Goal: Task Accomplishment & Management: Use online tool/utility

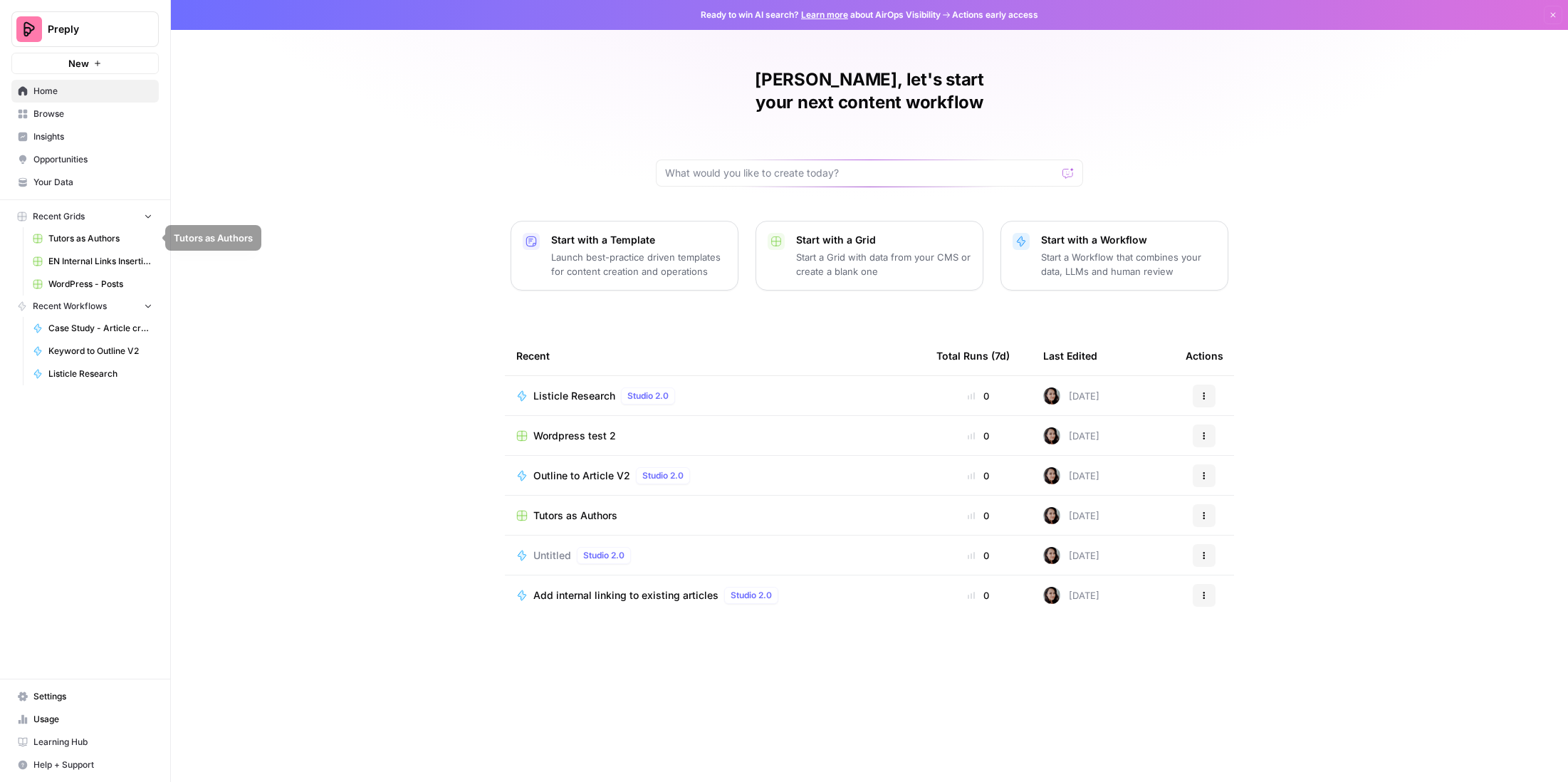
click at [61, 105] on link "Browse" at bounding box center [85, 114] width 148 height 23
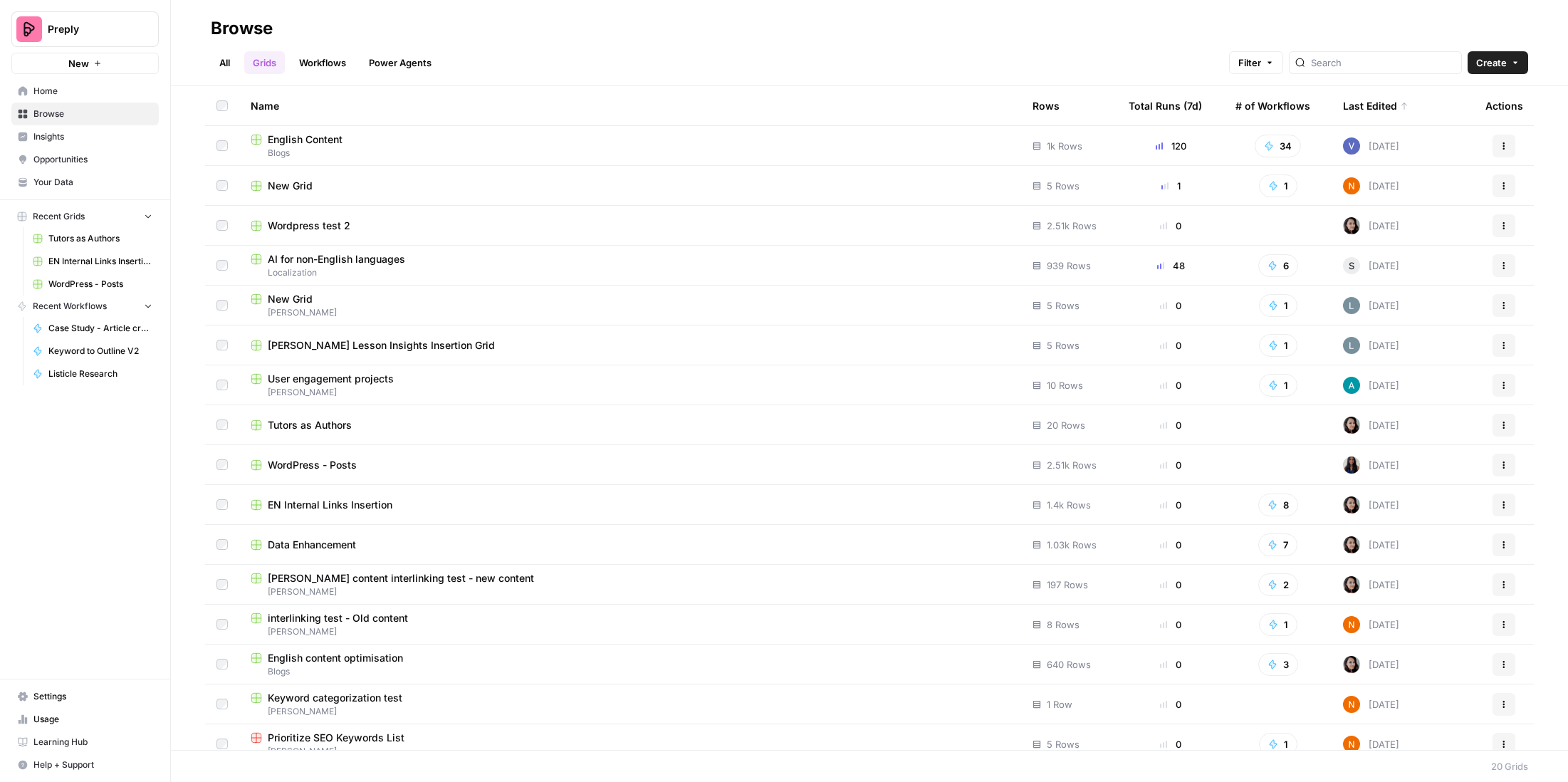
click at [339, 63] on link "Workflows" at bounding box center [322, 63] width 64 height 23
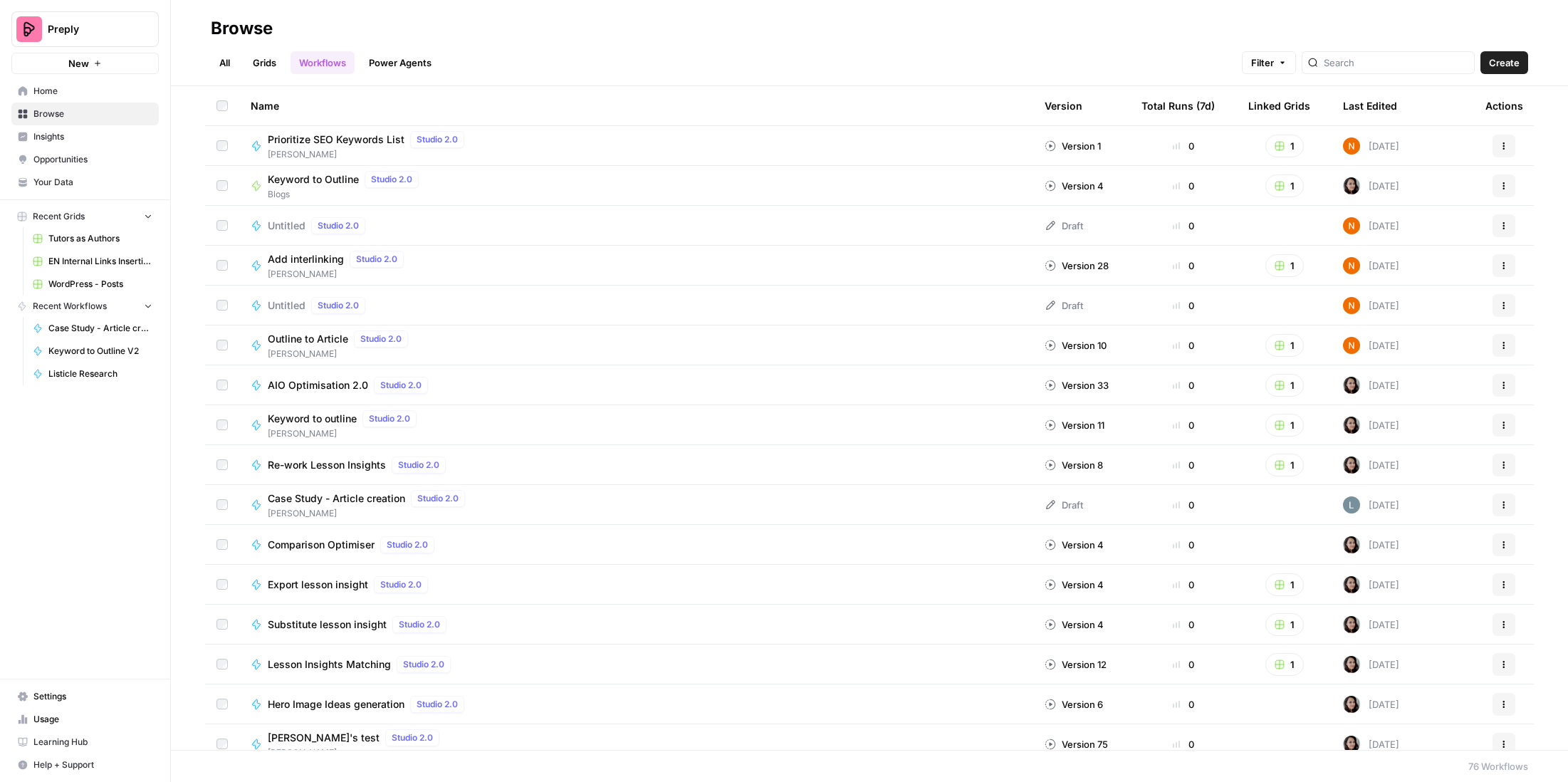
click at [268, 56] on link "Grids" at bounding box center [264, 63] width 40 height 23
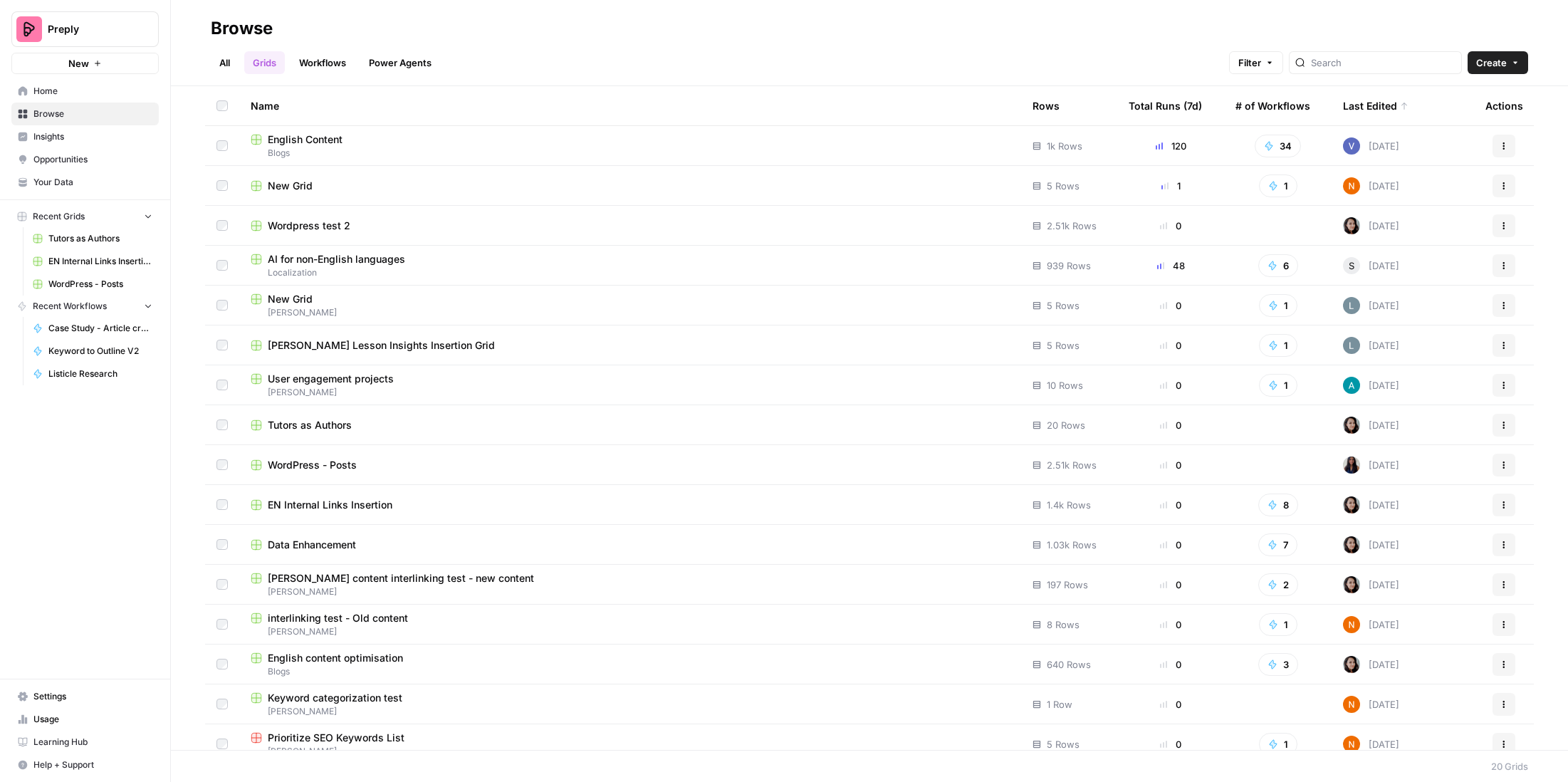
click at [310, 144] on span "English Content" at bounding box center [304, 139] width 74 height 14
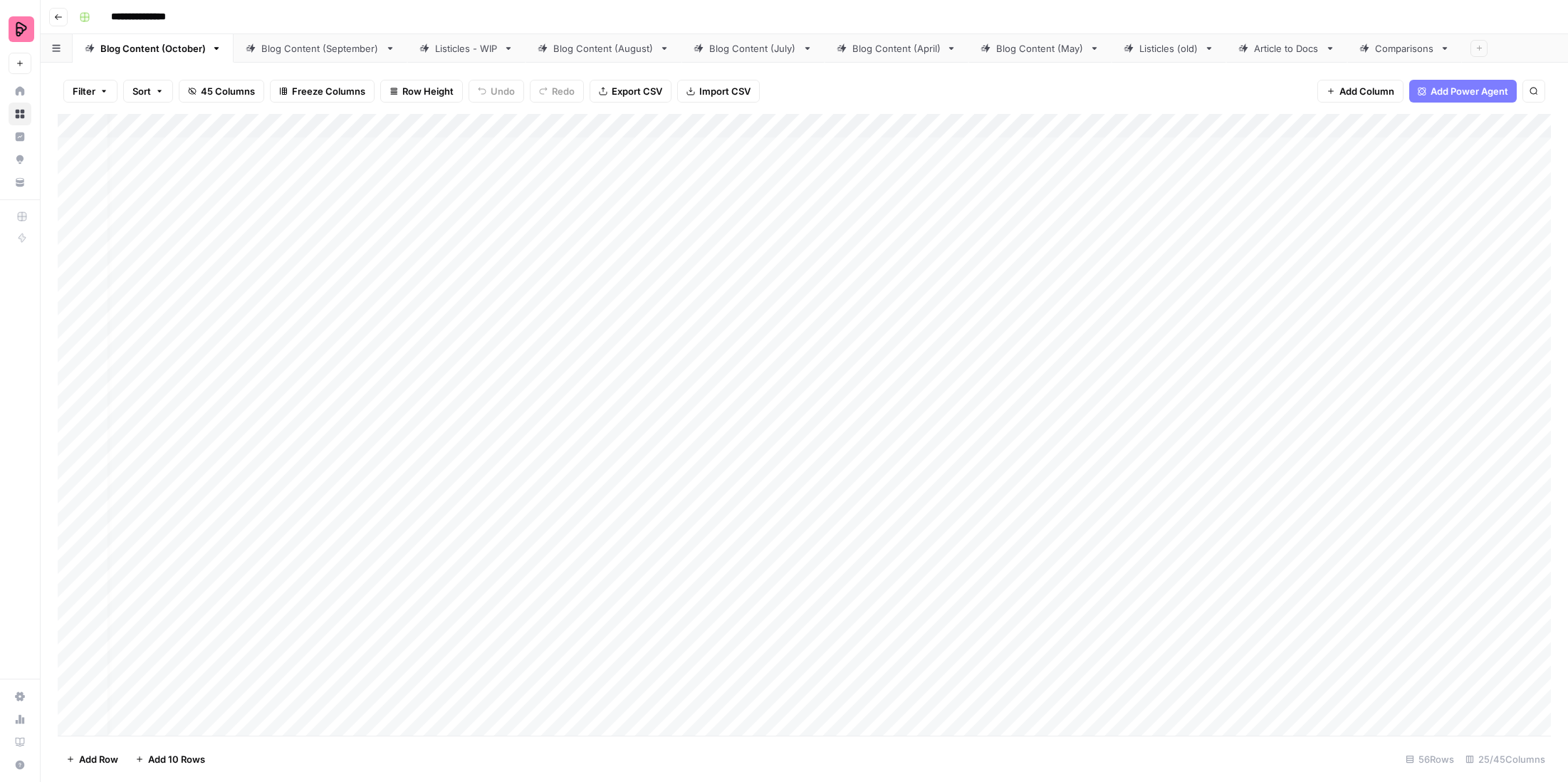
scroll to position [1, 16]
click at [470, 52] on div "Listicles - WIP" at bounding box center [467, 48] width 63 height 14
click at [1202, 368] on div "Add Column" at bounding box center [805, 424] width 1494 height 622
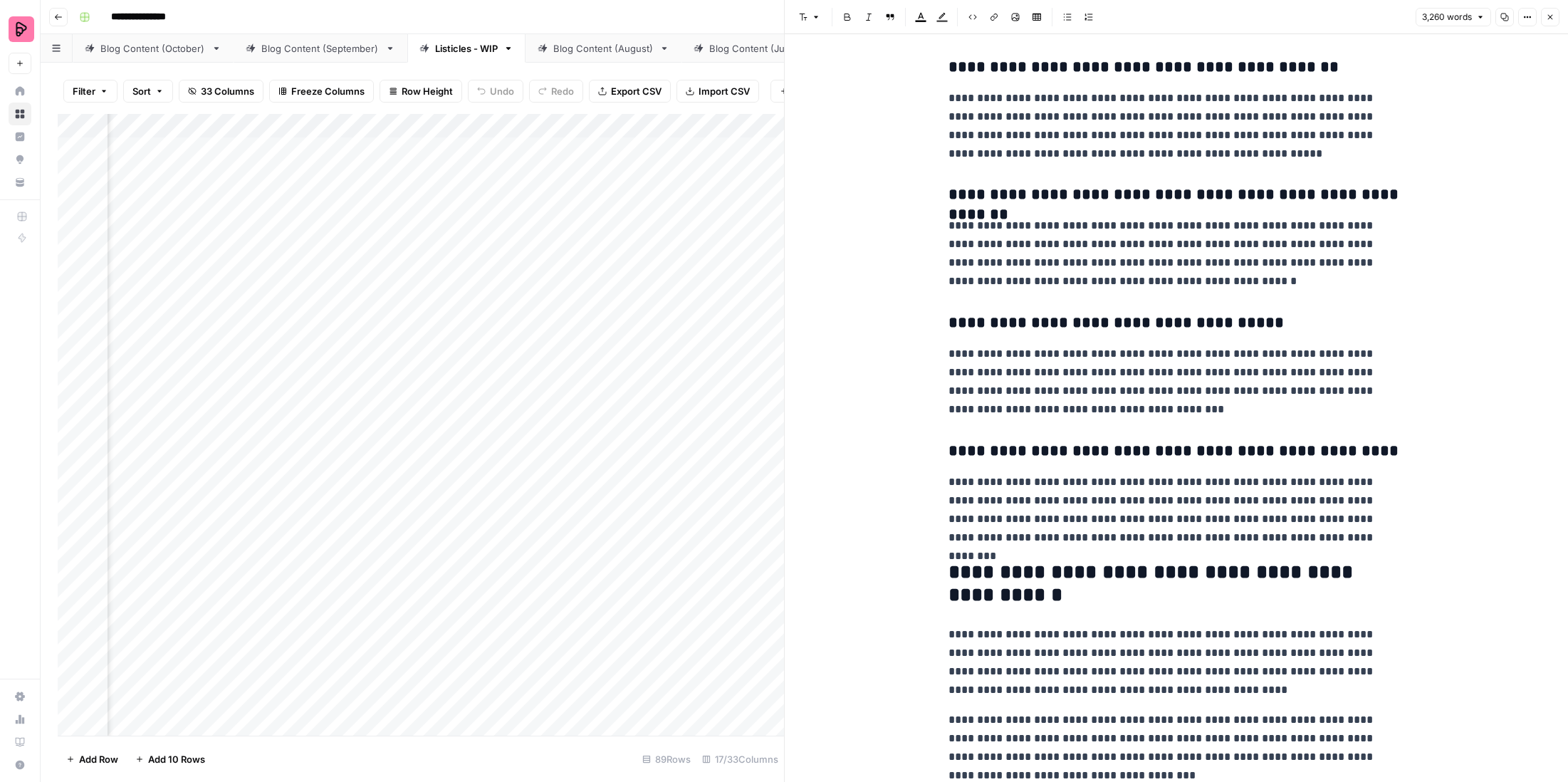
scroll to position [13025, 0]
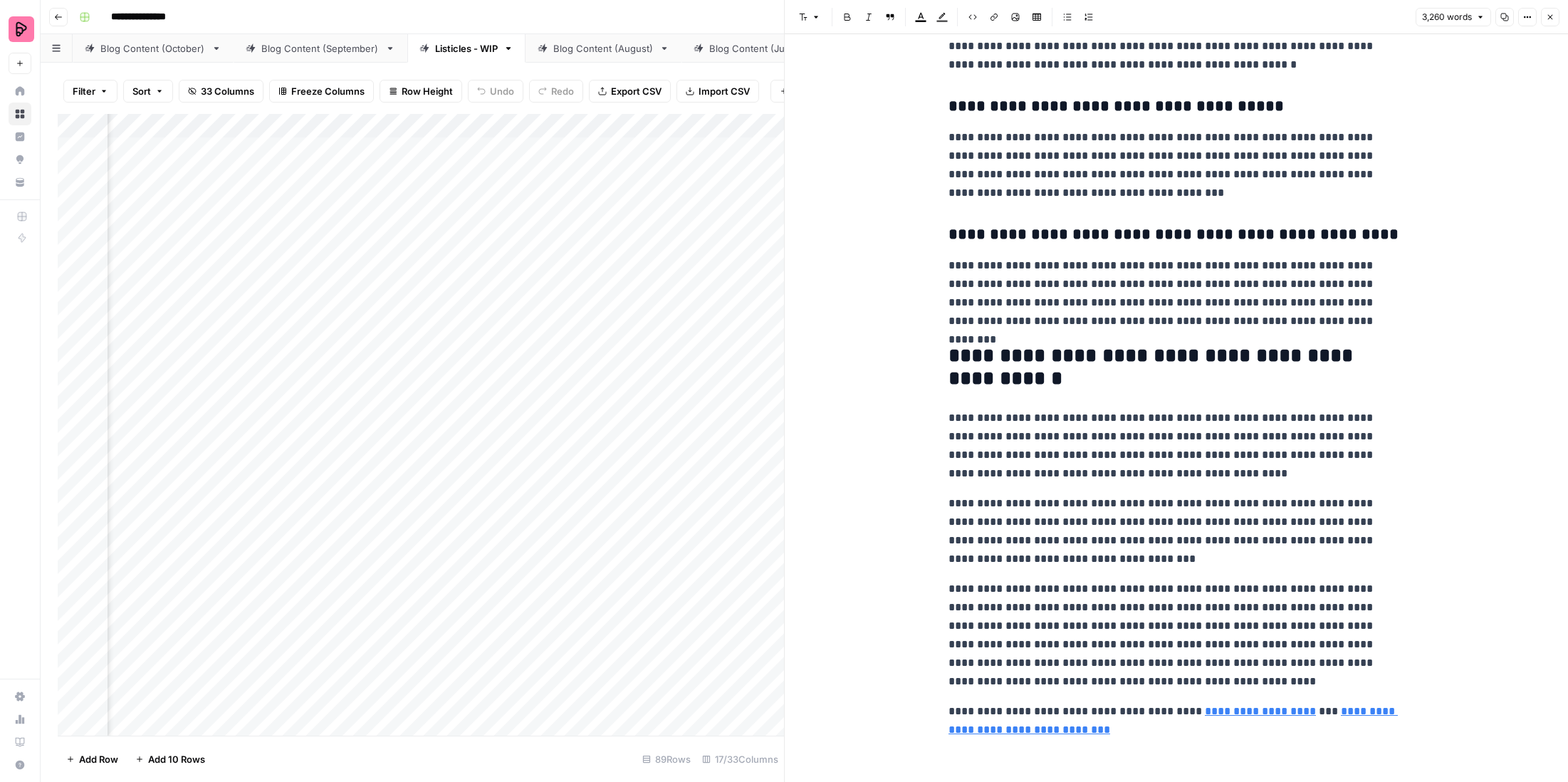
click at [1553, 12] on button "Close" at bounding box center [1550, 17] width 18 height 18
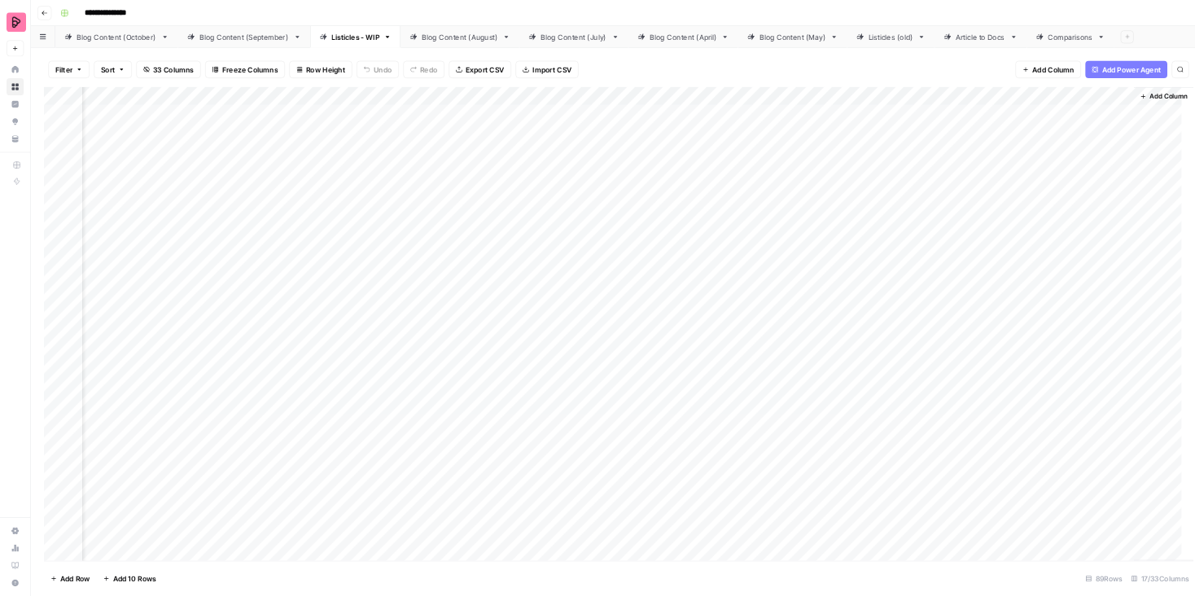
scroll to position [0, 784]
click at [474, 140] on div "Add Column" at bounding box center [920, 485] width 1708 height 711
click at [432, 300] on span "Edit Workflow" at bounding box center [466, 304] width 142 height 16
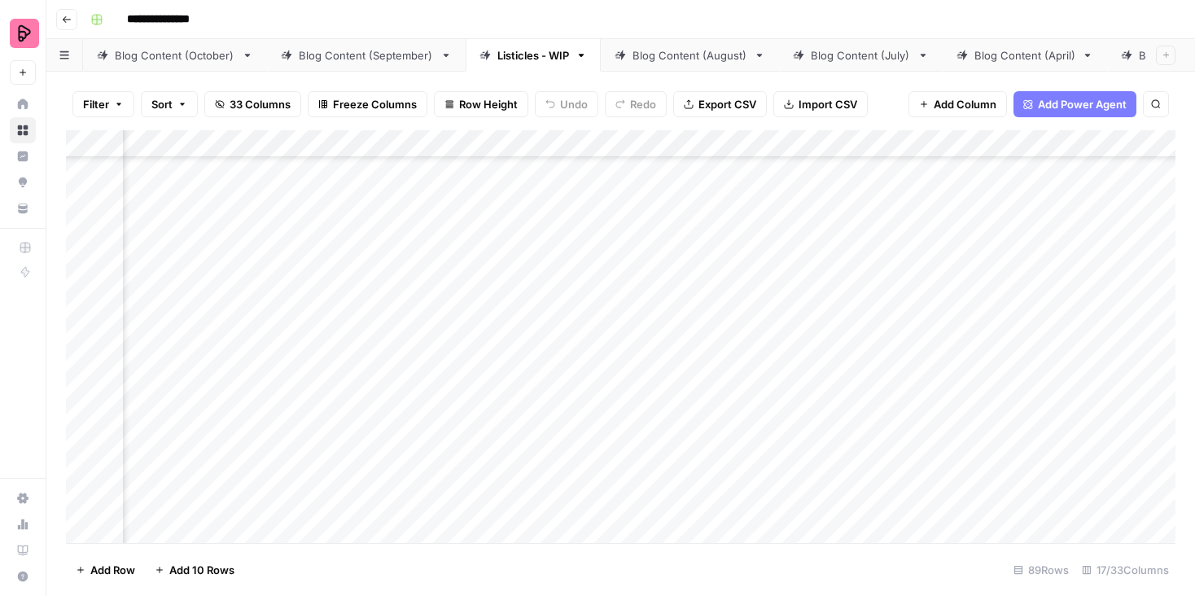
scroll to position [281, 395]
click at [515, 192] on div "Add Column" at bounding box center [621, 336] width 1110 height 413
click at [517, 230] on div "Add Column" at bounding box center [621, 336] width 1110 height 413
click at [520, 274] on div "Add Column" at bounding box center [621, 336] width 1110 height 413
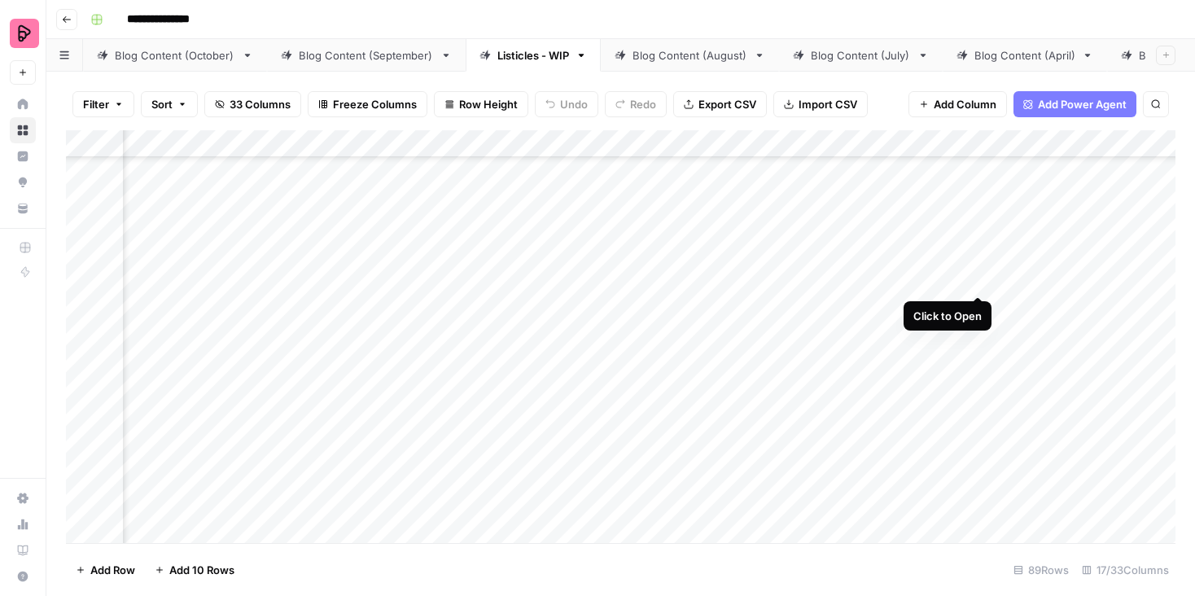
click at [980, 261] on div "Add Column" at bounding box center [621, 336] width 1110 height 413
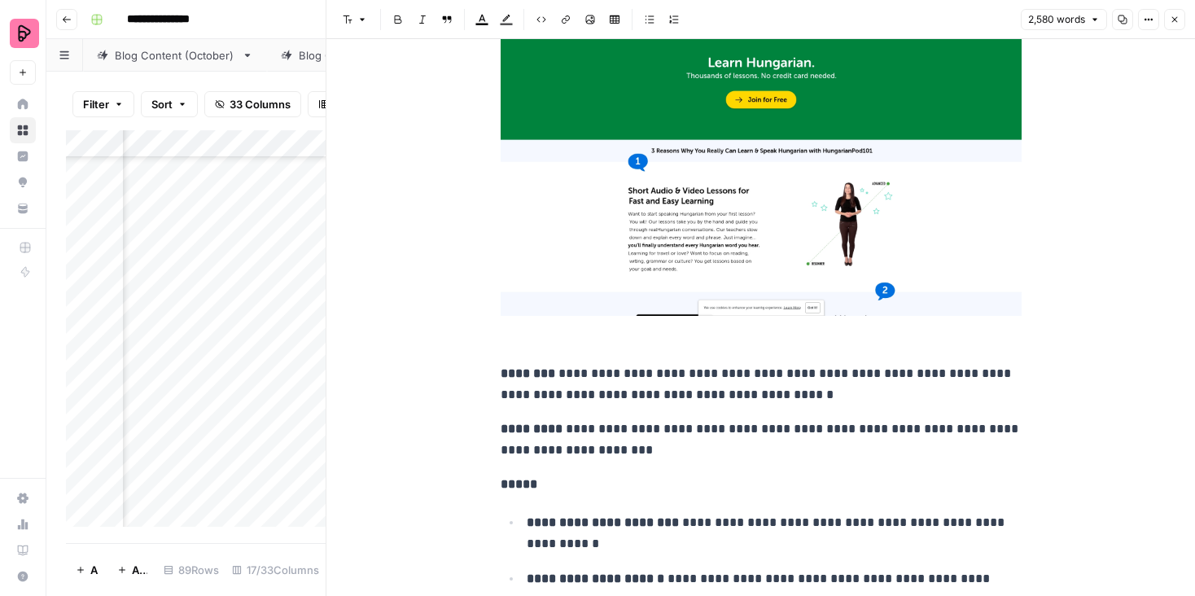
scroll to position [2884, 0]
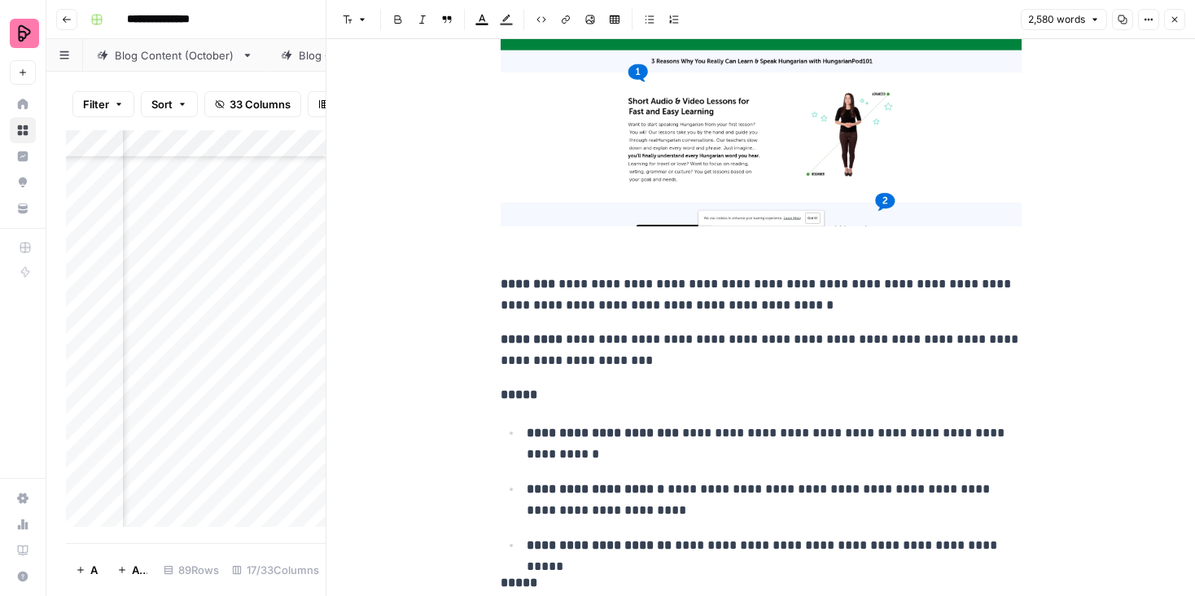
click at [1168, 23] on button "Close" at bounding box center [1174, 19] width 21 height 21
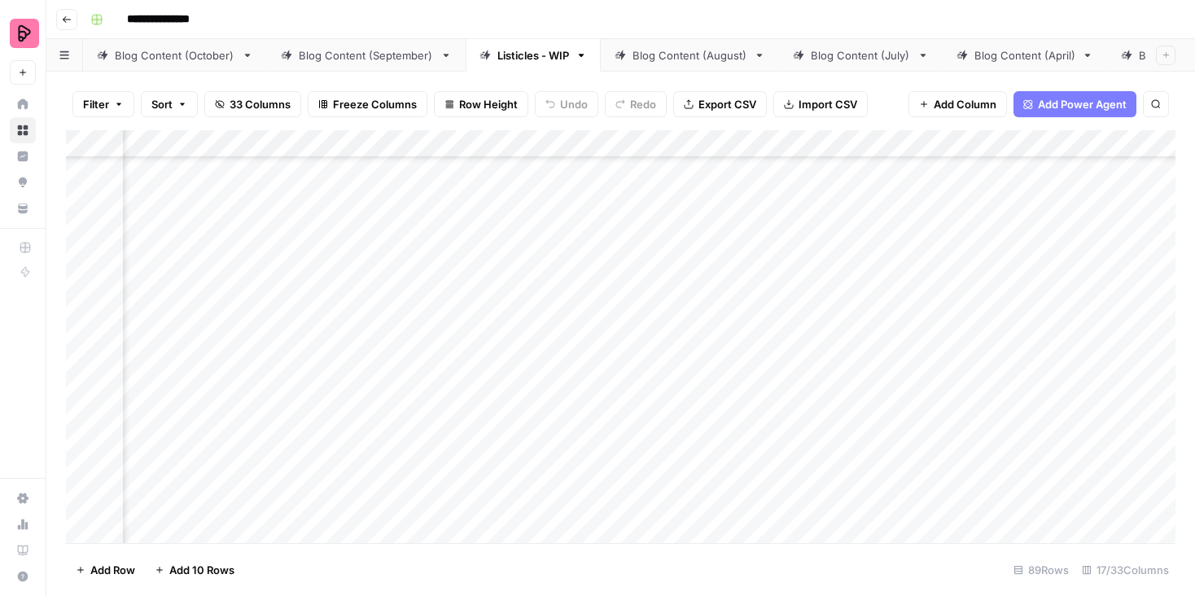
scroll to position [117, 1372]
click at [804, 305] on div "Add Column" at bounding box center [621, 336] width 1110 height 413
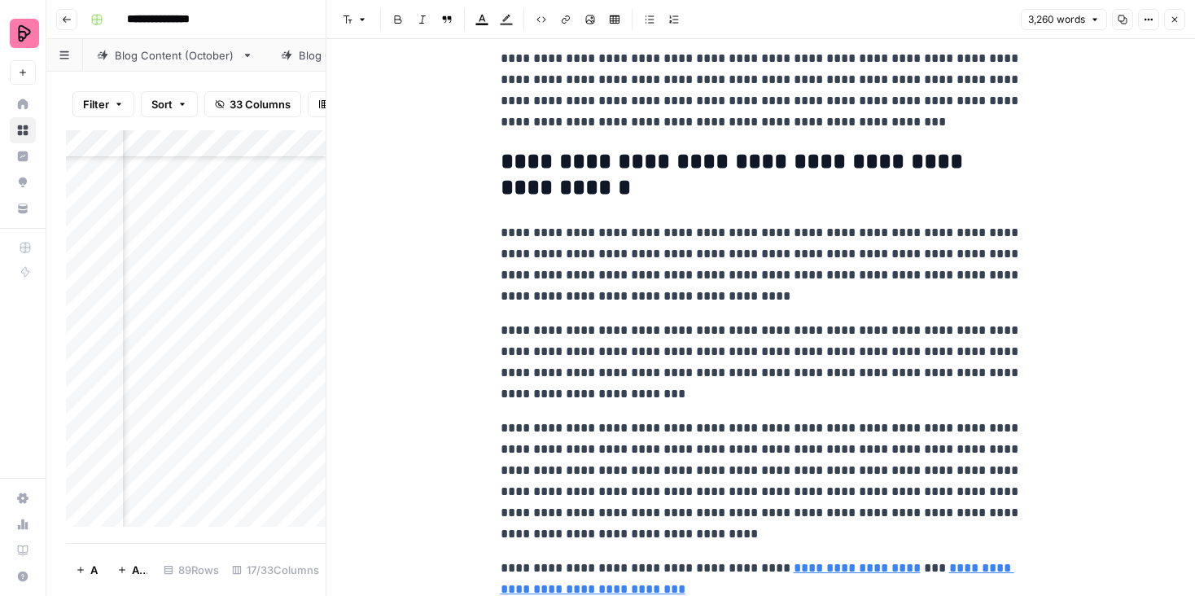
scroll to position [15215, 0]
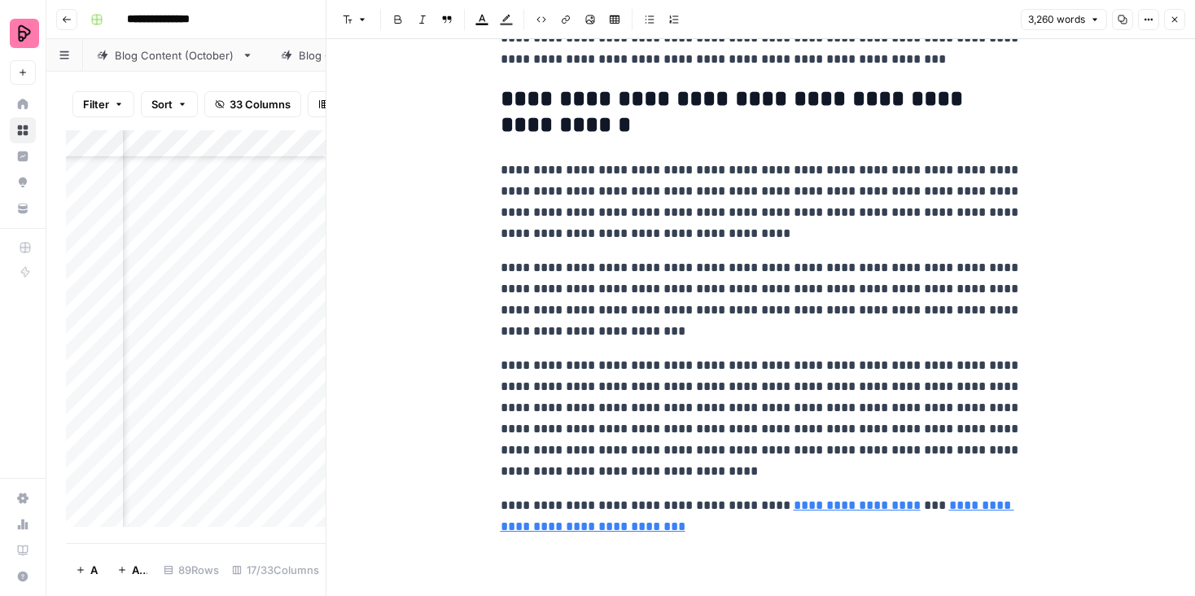
click at [1181, 21] on button "Close" at bounding box center [1174, 19] width 21 height 21
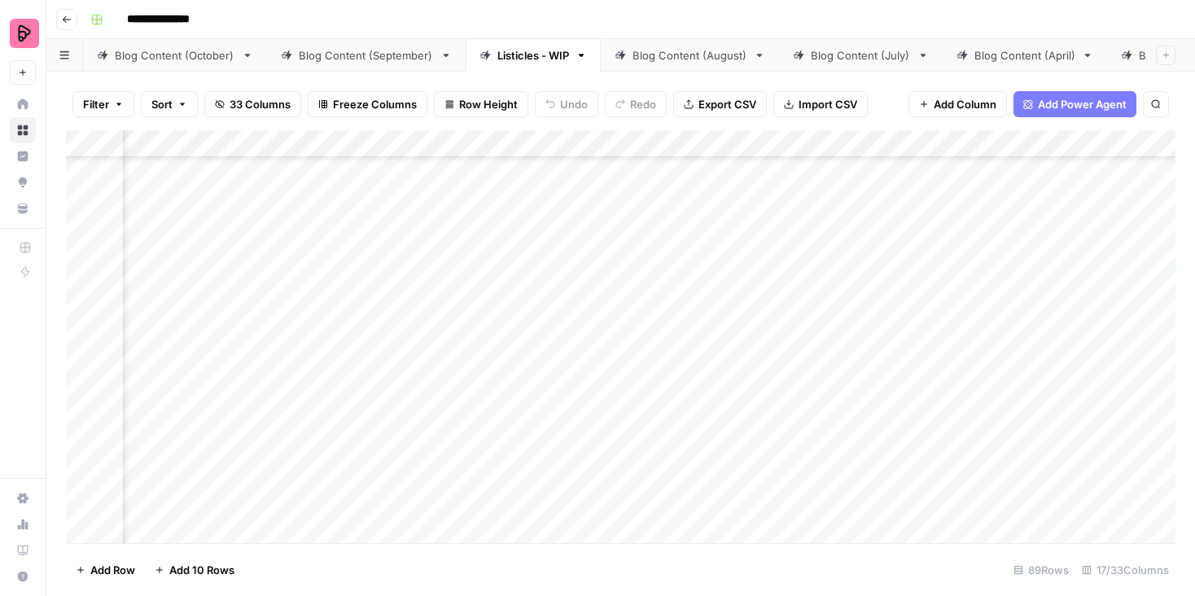
scroll to position [204, 469]
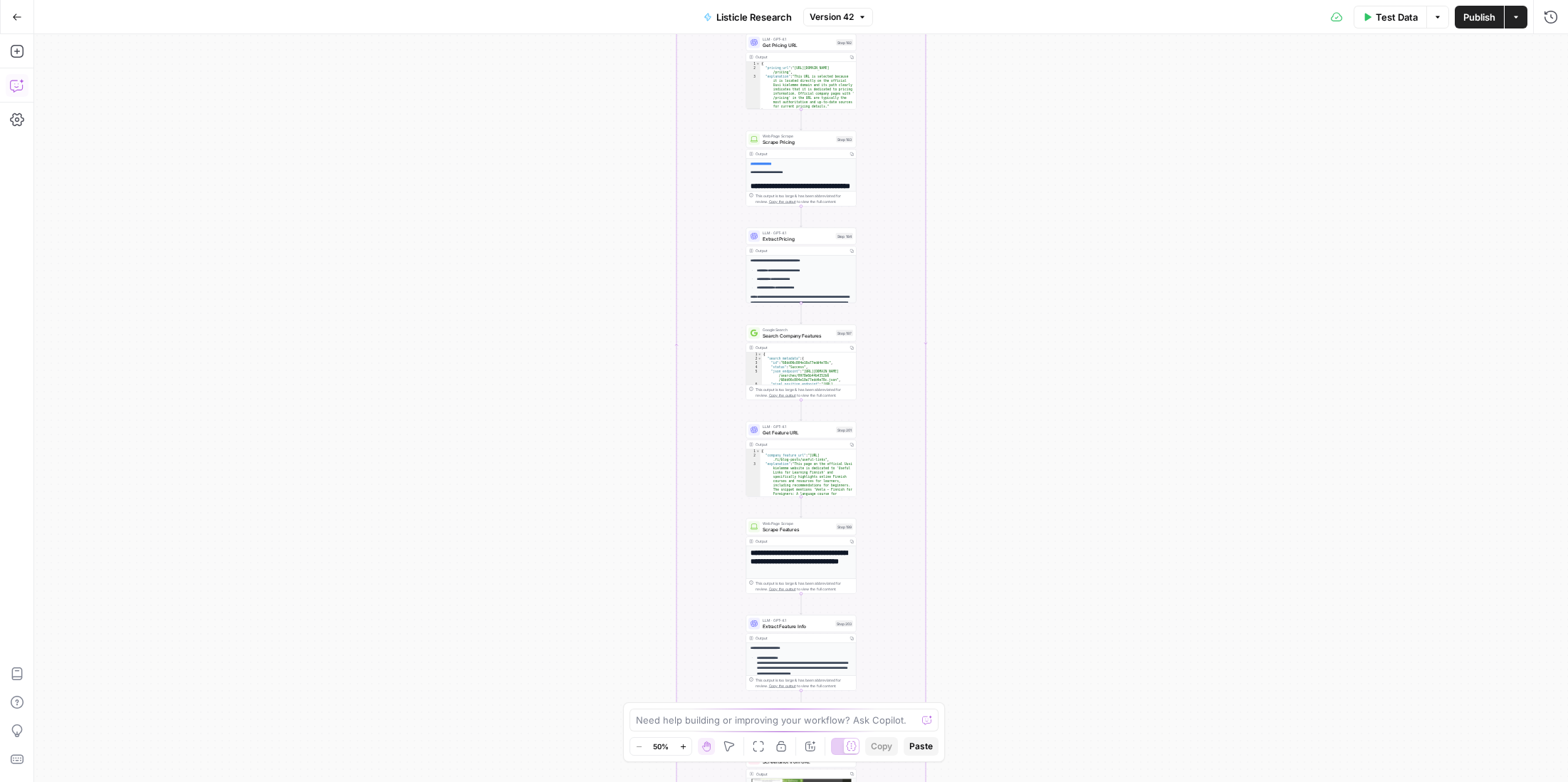
click at [21, 84] on icon "button" at bounding box center [17, 86] width 14 height 14
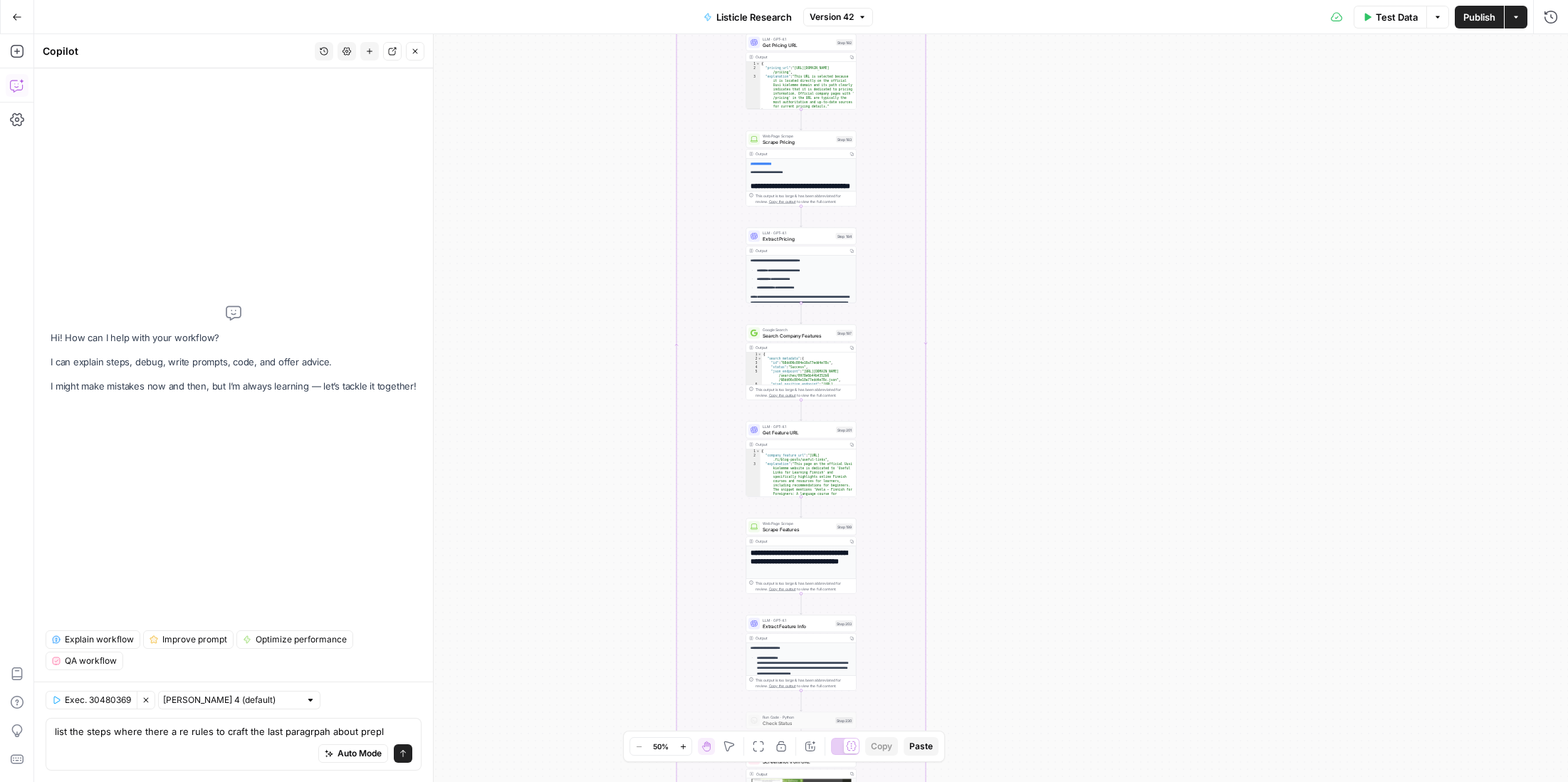
type textarea "list the steps where there a re rules to craft the last paragrpah about preply"
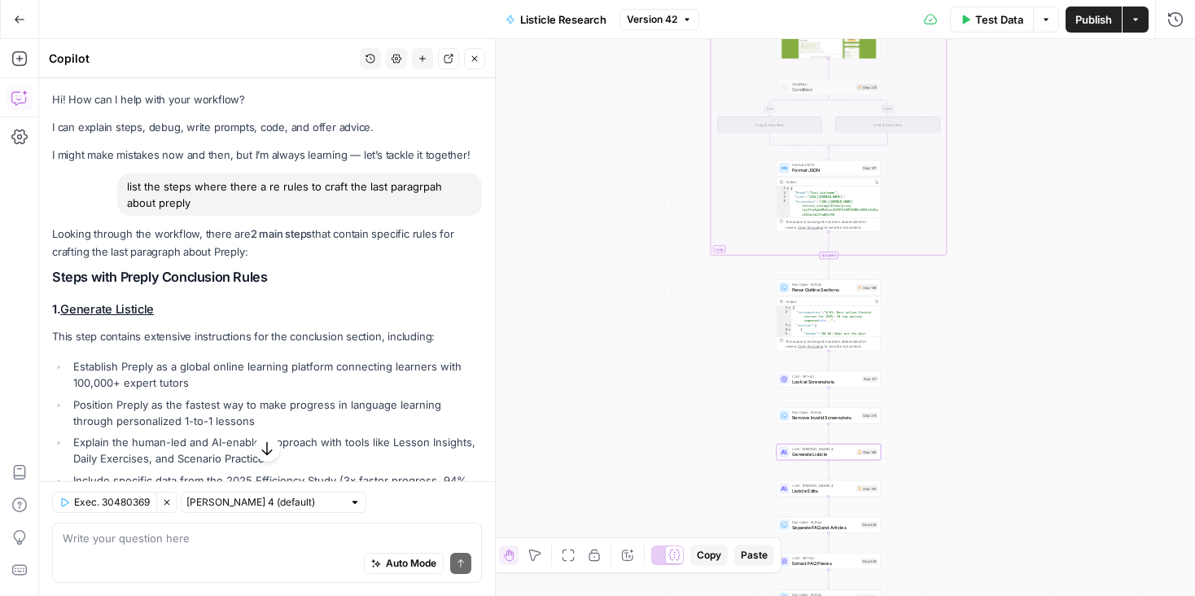
click at [140, 312] on link "Generate Listicle" at bounding box center [107, 309] width 94 height 15
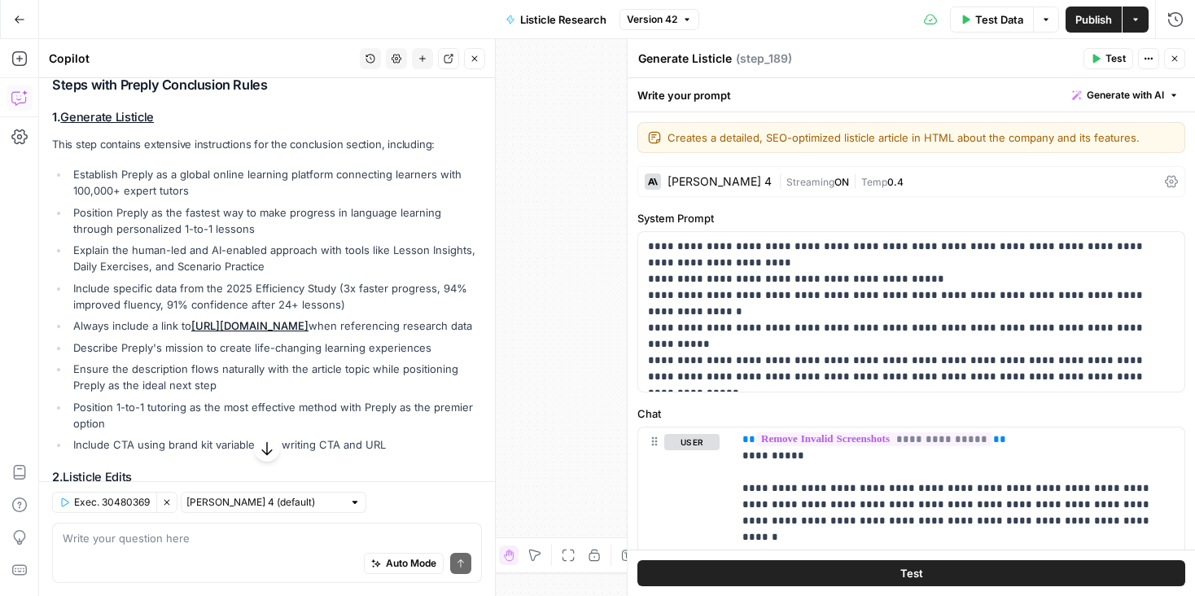
scroll to position [206, 0]
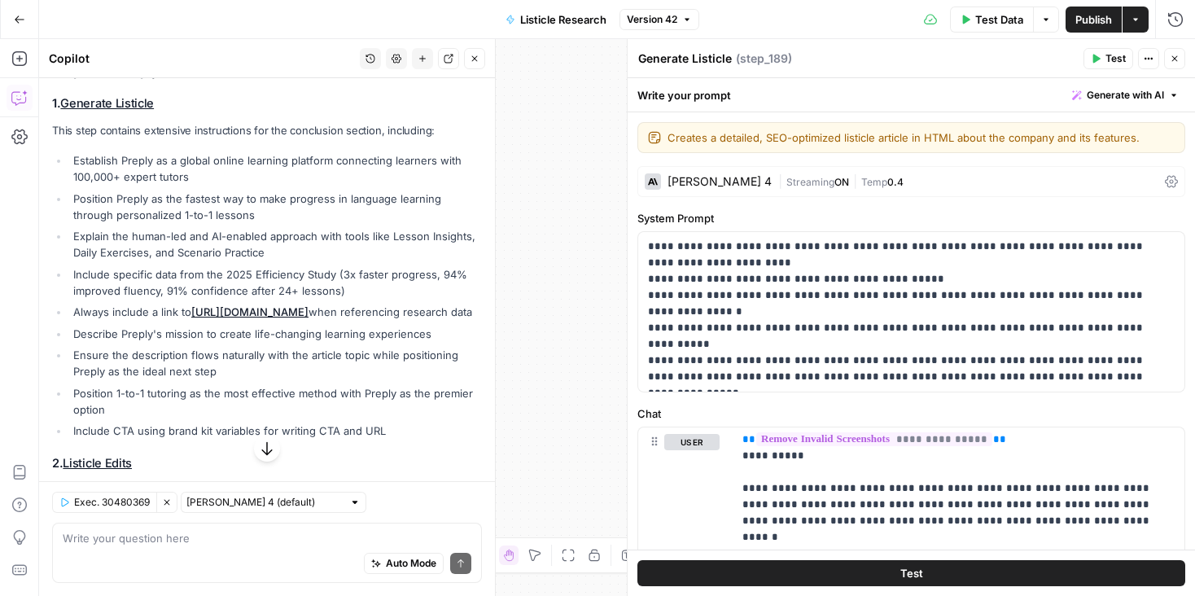
click at [129, 316] on li "Always include a link to [URL][DOMAIN_NAME] when referencing research data" at bounding box center [275, 312] width 413 height 16
copy ul "Always include a link to [URL][DOMAIN_NAME] when referencing research data"
click at [184, 551] on div "Auto Mode Send" at bounding box center [267, 564] width 409 height 36
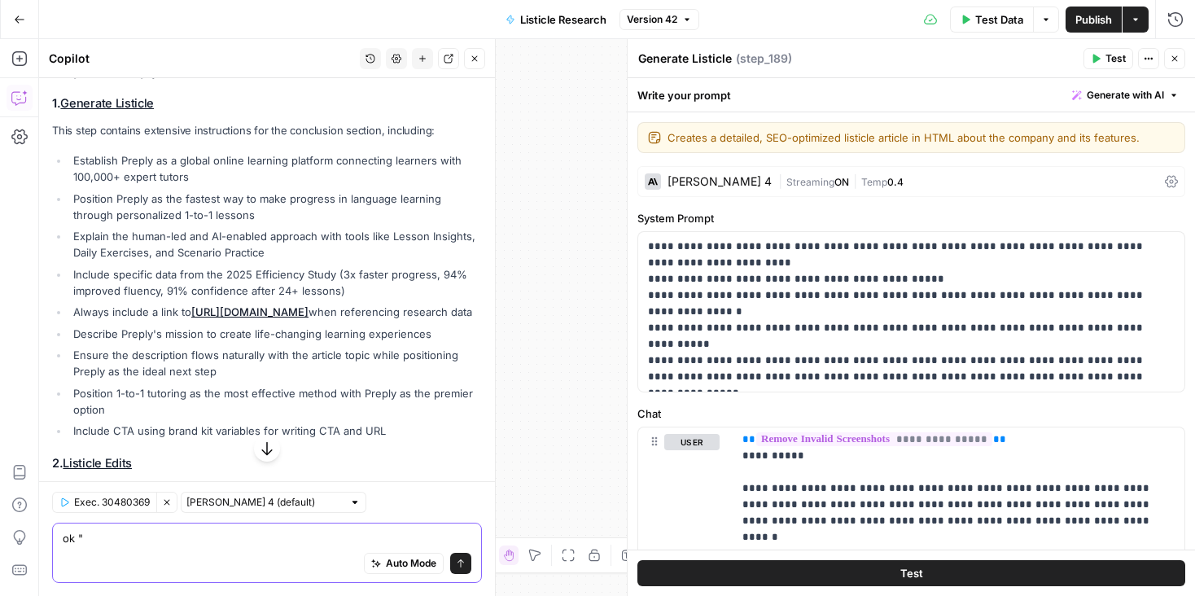
paste textarea "Always include a link to [URL][DOMAIN_NAME] when referencing research data"
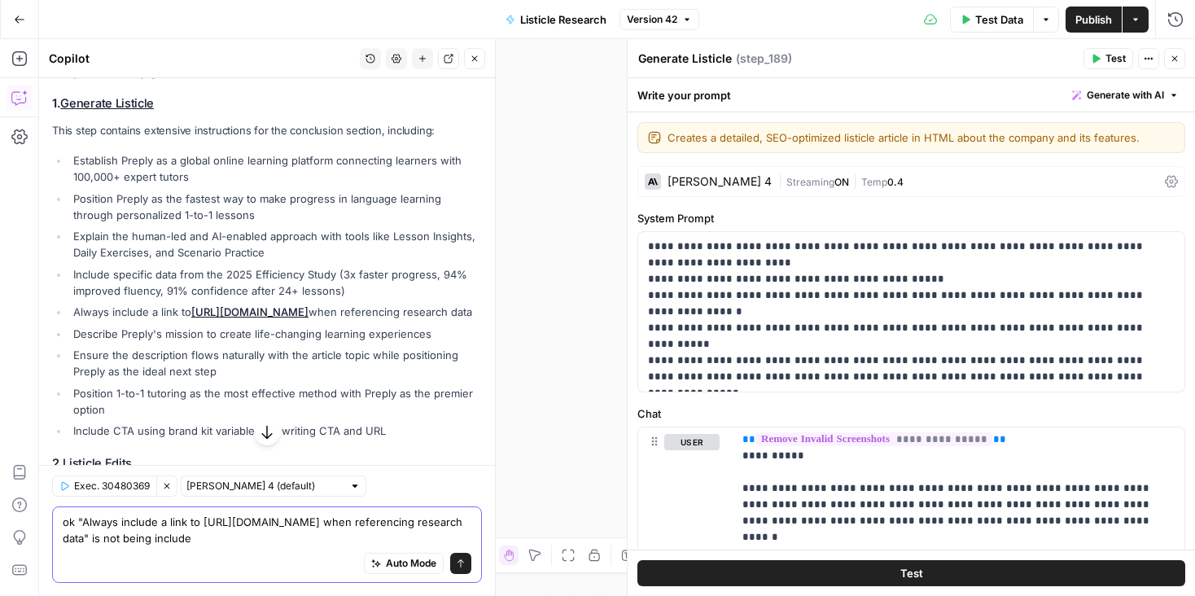
type textarea "ok "Always include a link to [URL][DOMAIN_NAME] when referencing research data"…"
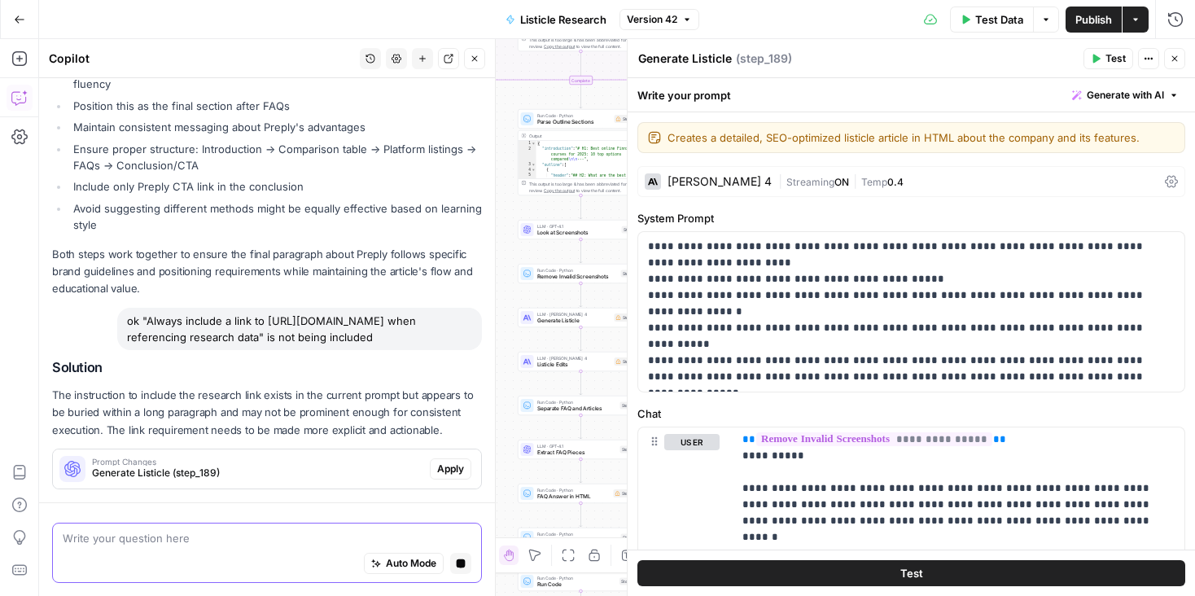
scroll to position [721, 0]
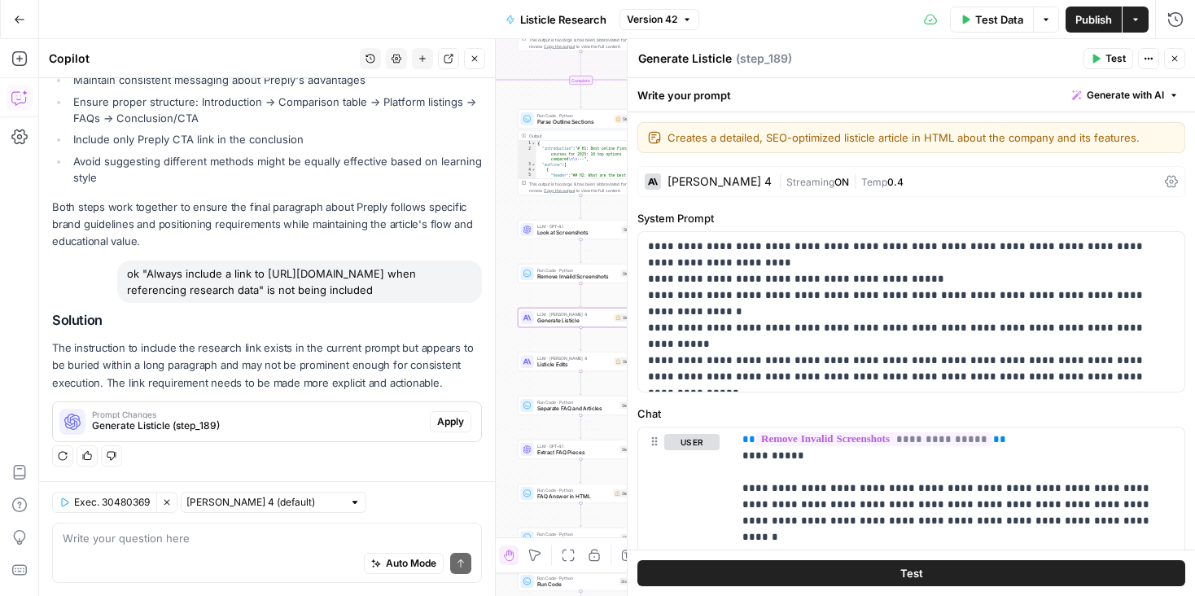
click at [445, 414] on span "Apply" at bounding box center [450, 421] width 27 height 15
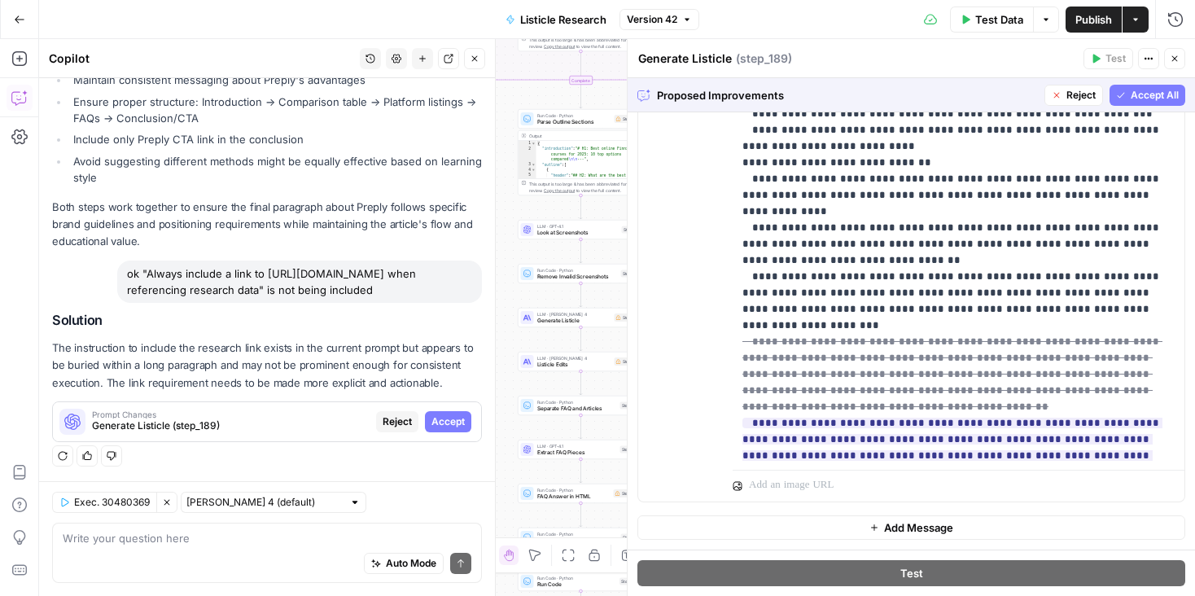
scroll to position [1848, 0]
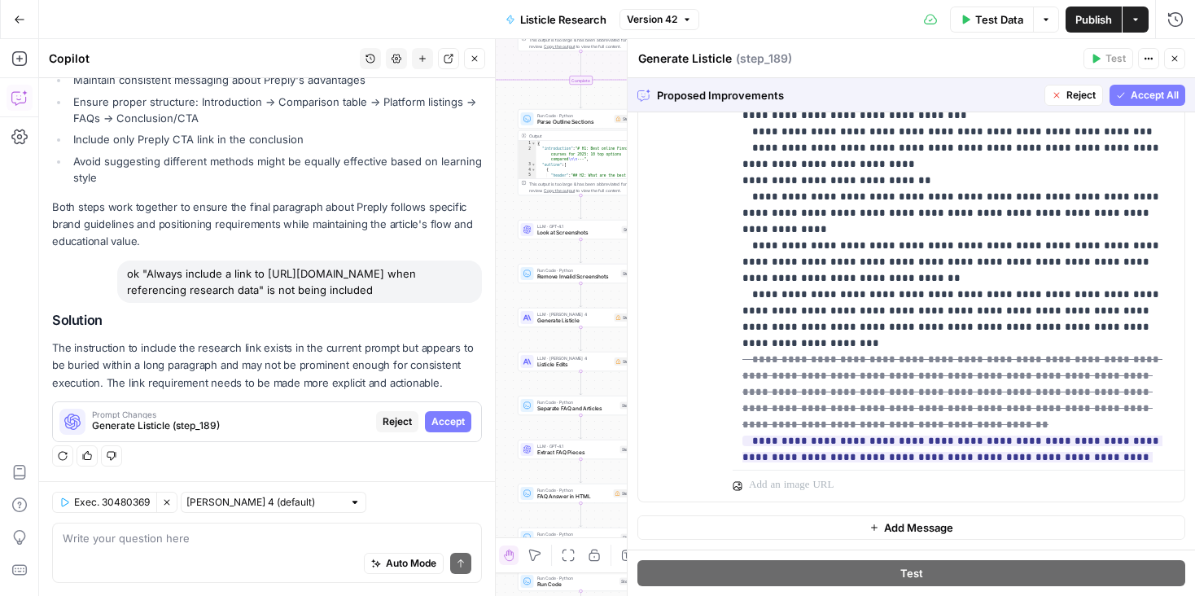
click at [1146, 98] on span "Accept All" at bounding box center [1155, 95] width 48 height 15
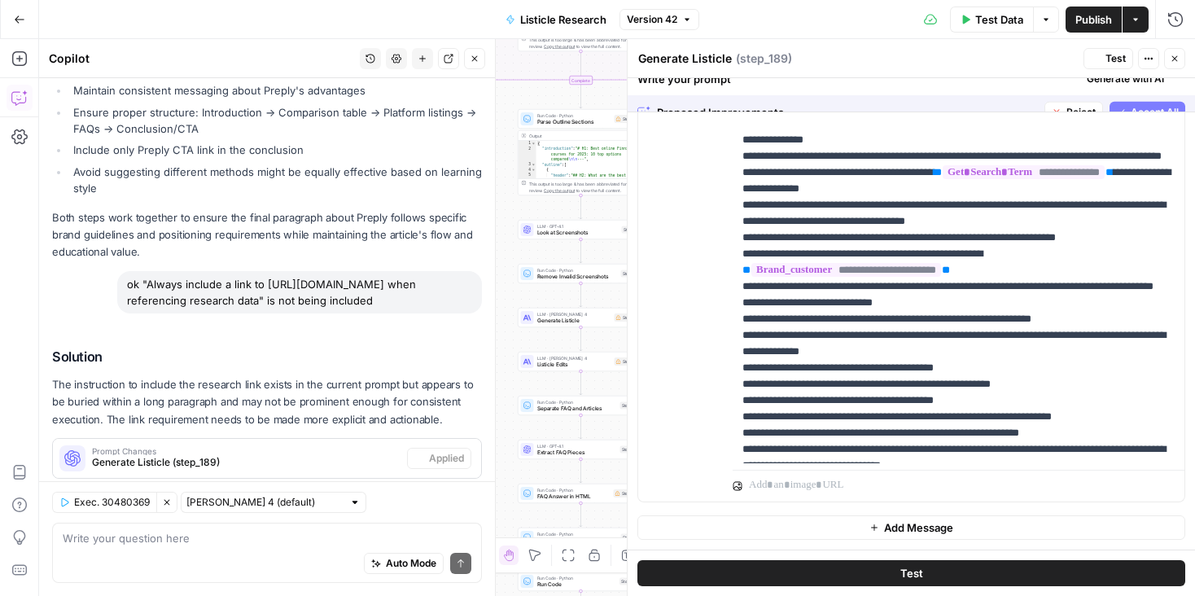
scroll to position [0, 0]
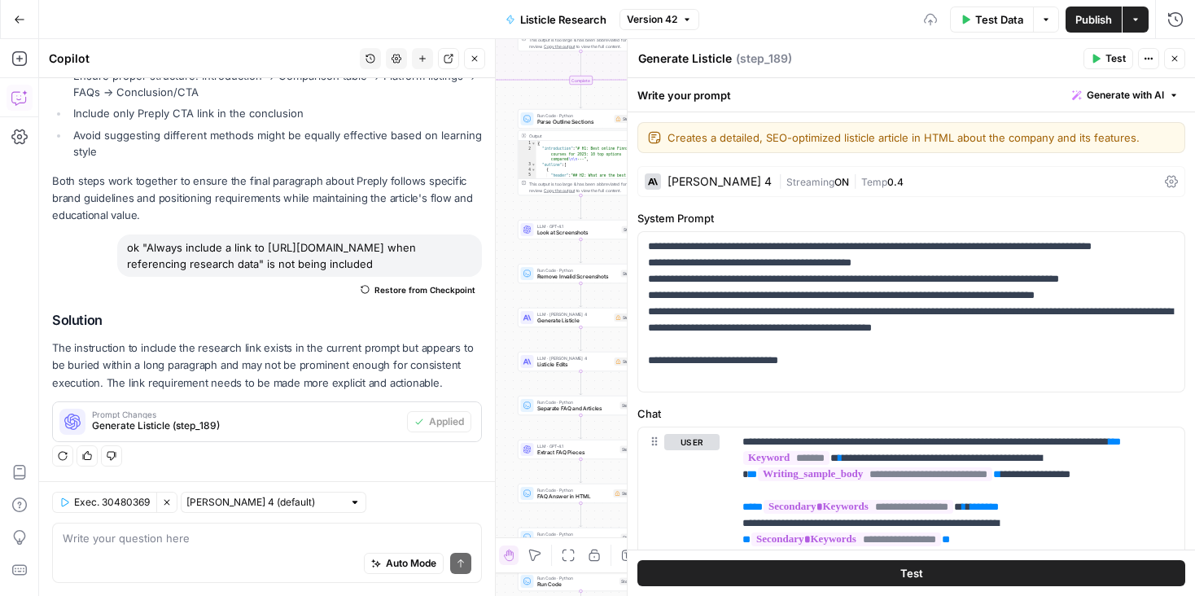
click at [1093, 25] on span "Publish" at bounding box center [1094, 19] width 37 height 16
